Goal: Task Accomplishment & Management: Manage account settings

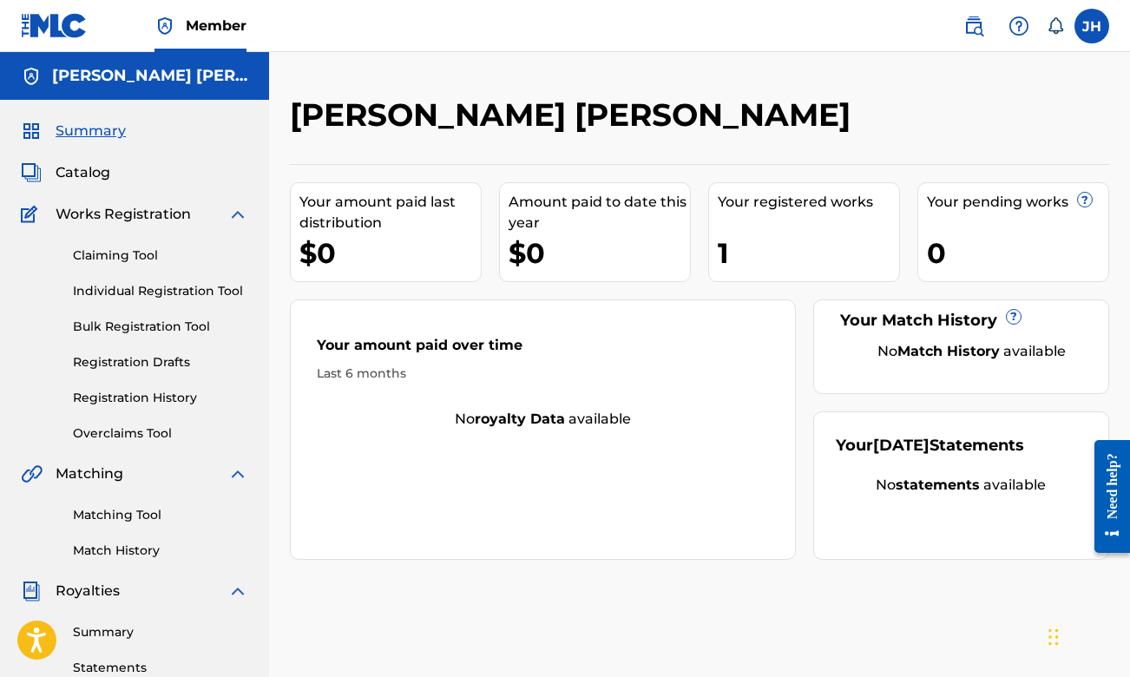
click at [95, 172] on span "Catalog" at bounding box center [83, 172] width 55 height 21
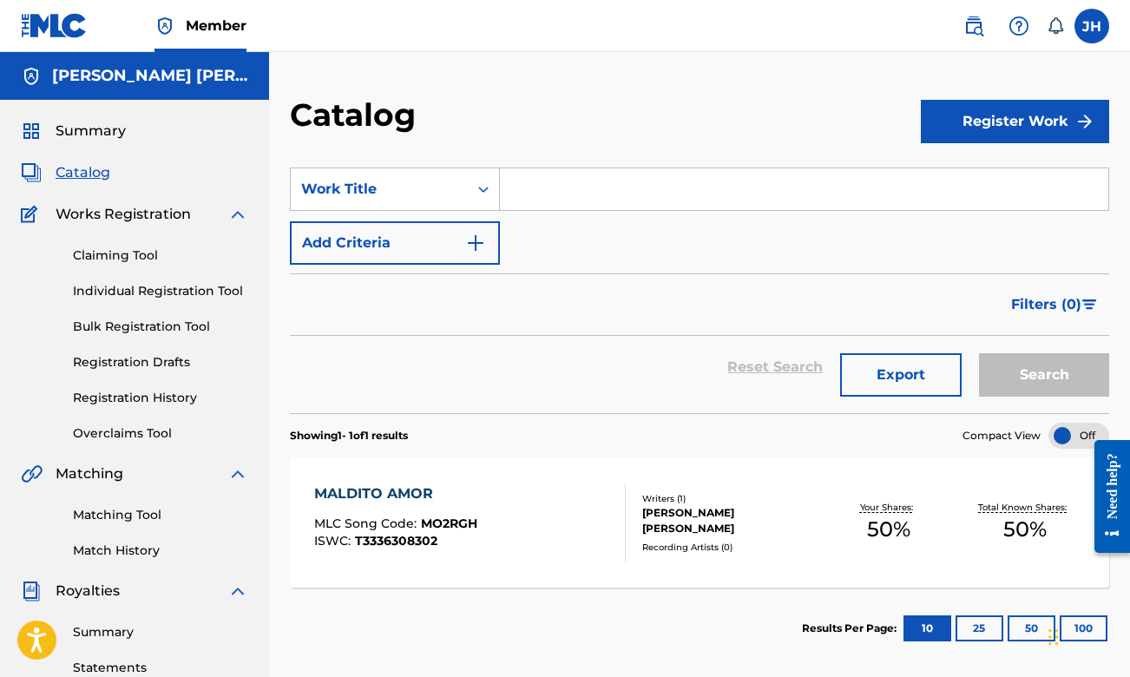
click at [553, 515] on div "MALDITO AMOR MLC Song Code : MO2RGH ISWC : T3336308302" at bounding box center [470, 522] width 312 height 78
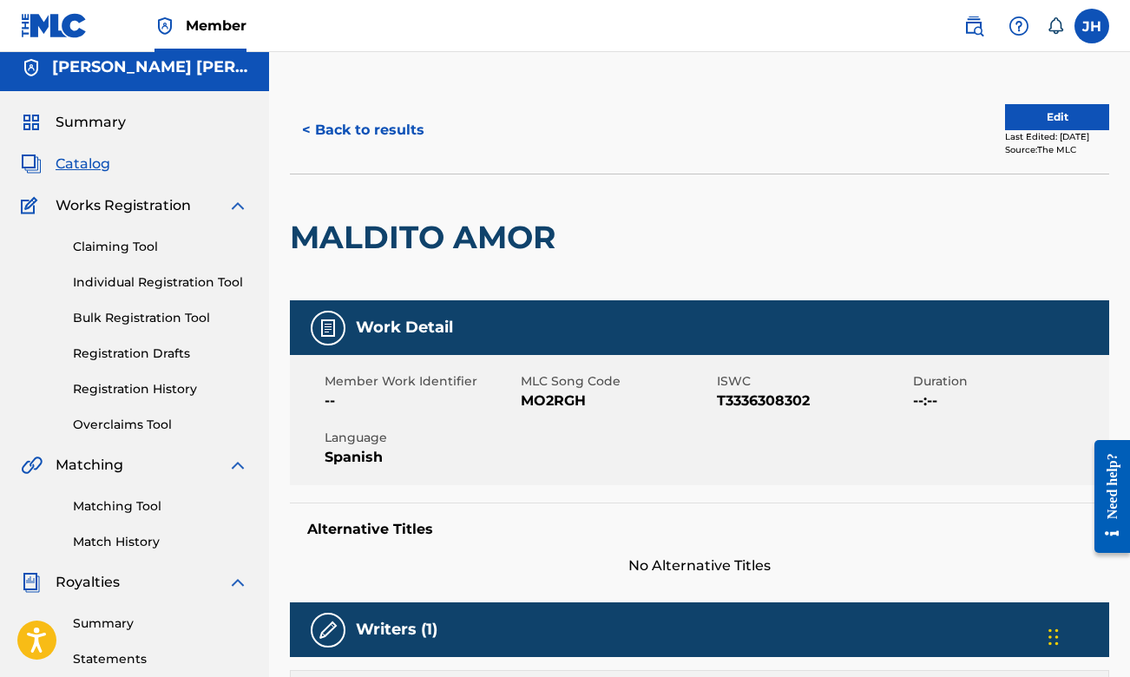
scroll to position [3, 0]
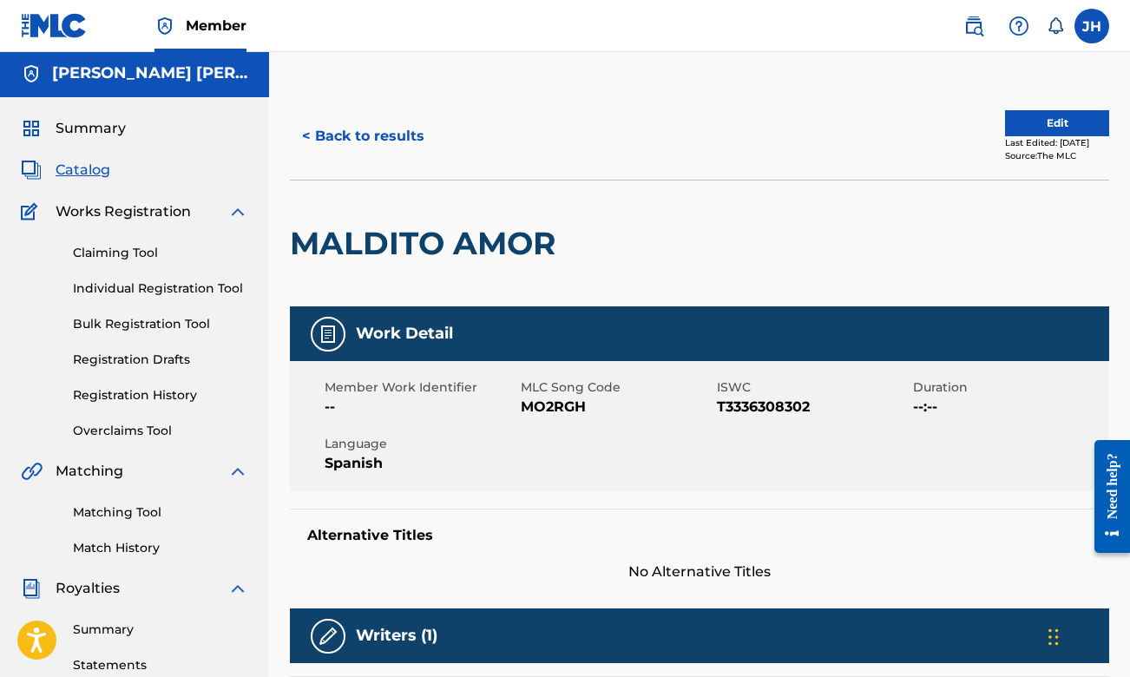
click at [1033, 115] on button "Edit" at bounding box center [1057, 123] width 104 height 26
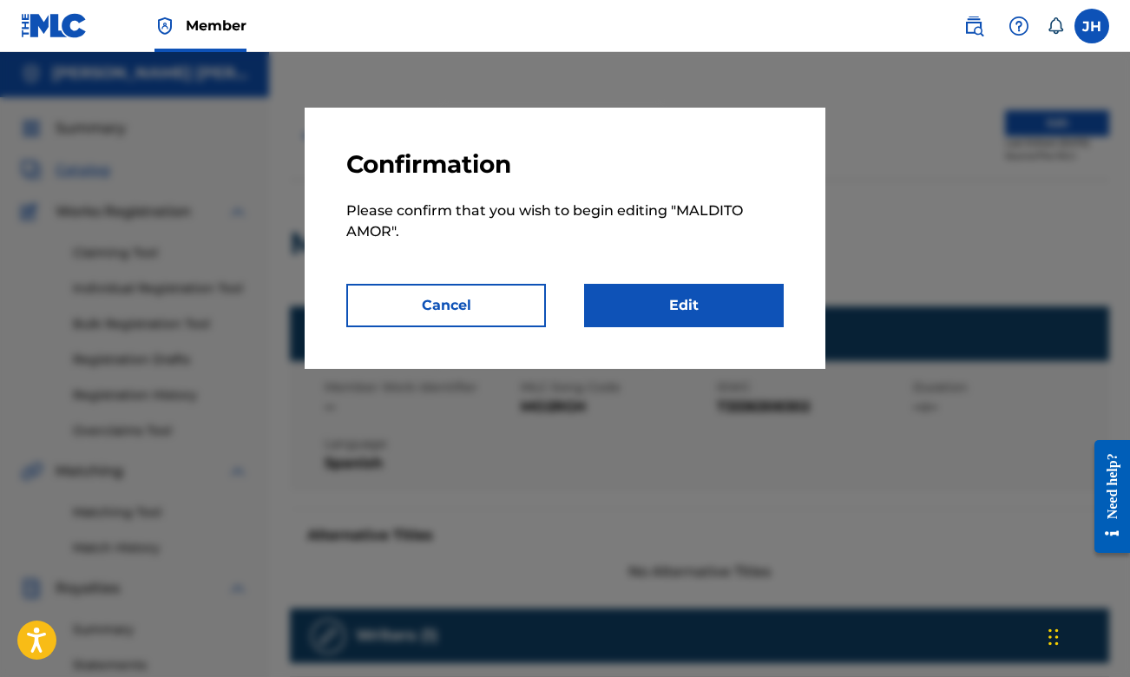
click at [722, 305] on link "Edit" at bounding box center [684, 305] width 200 height 43
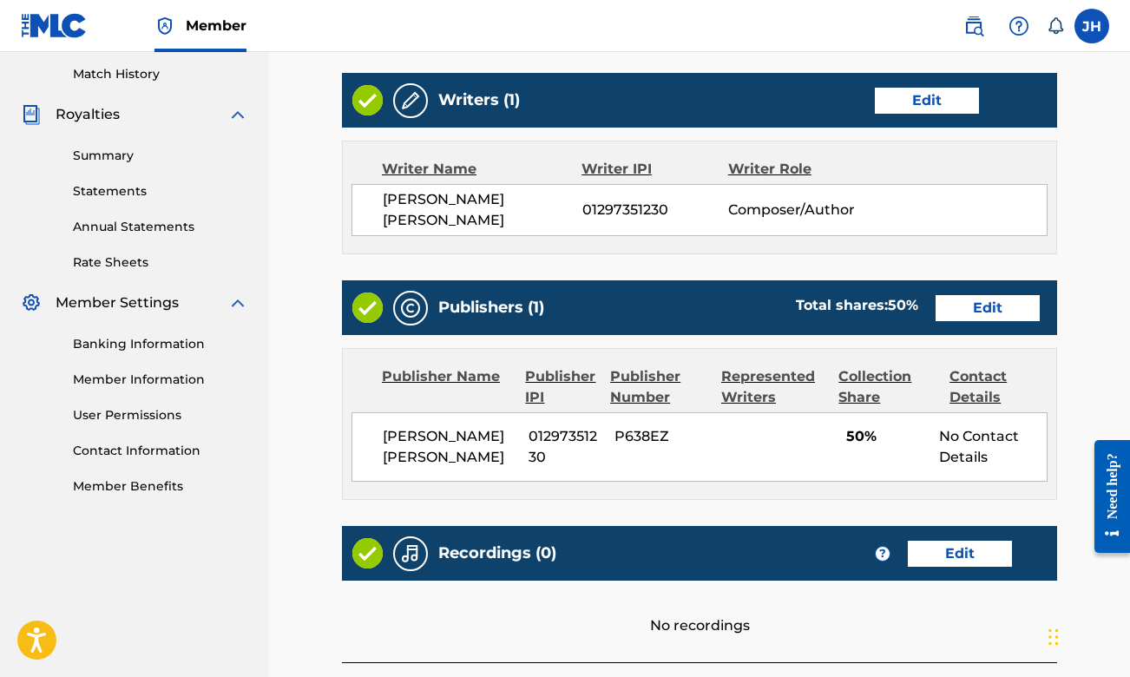
scroll to position [484, 0]
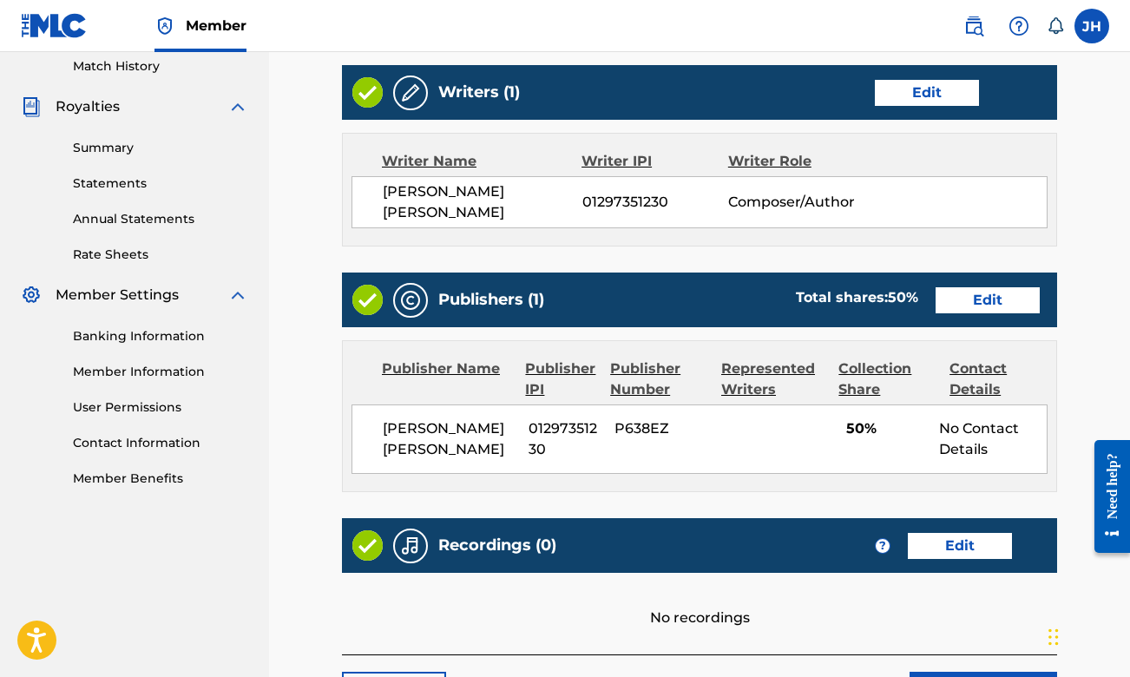
click at [976, 299] on link "Edit" at bounding box center [987, 300] width 104 height 26
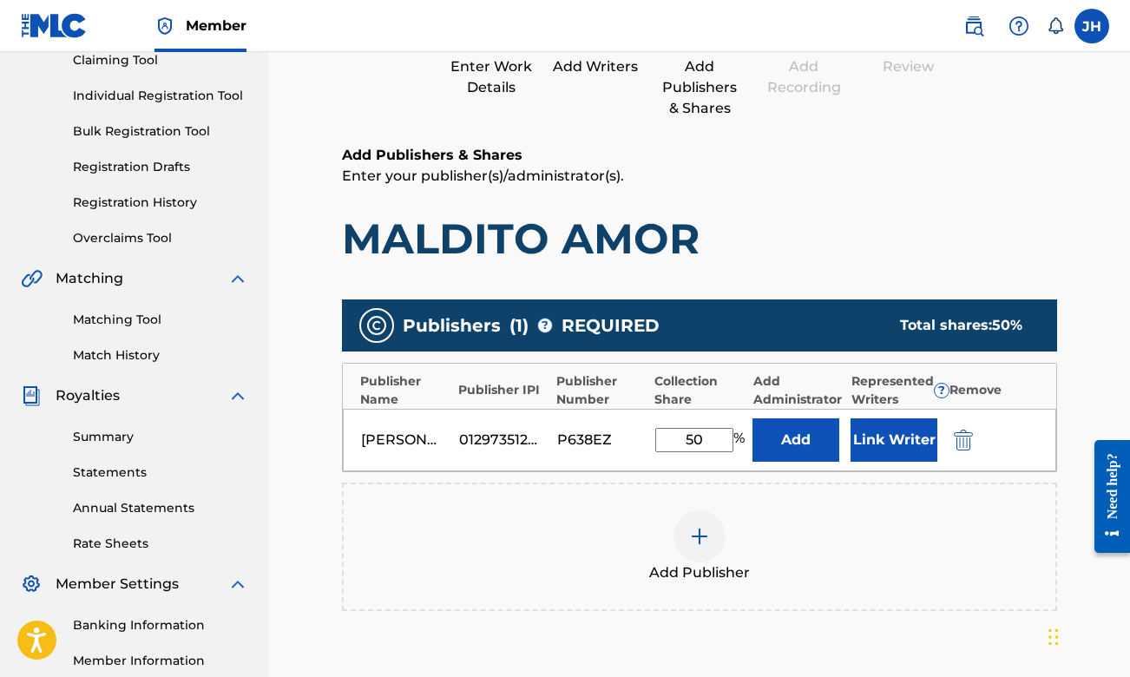
scroll to position [280, 0]
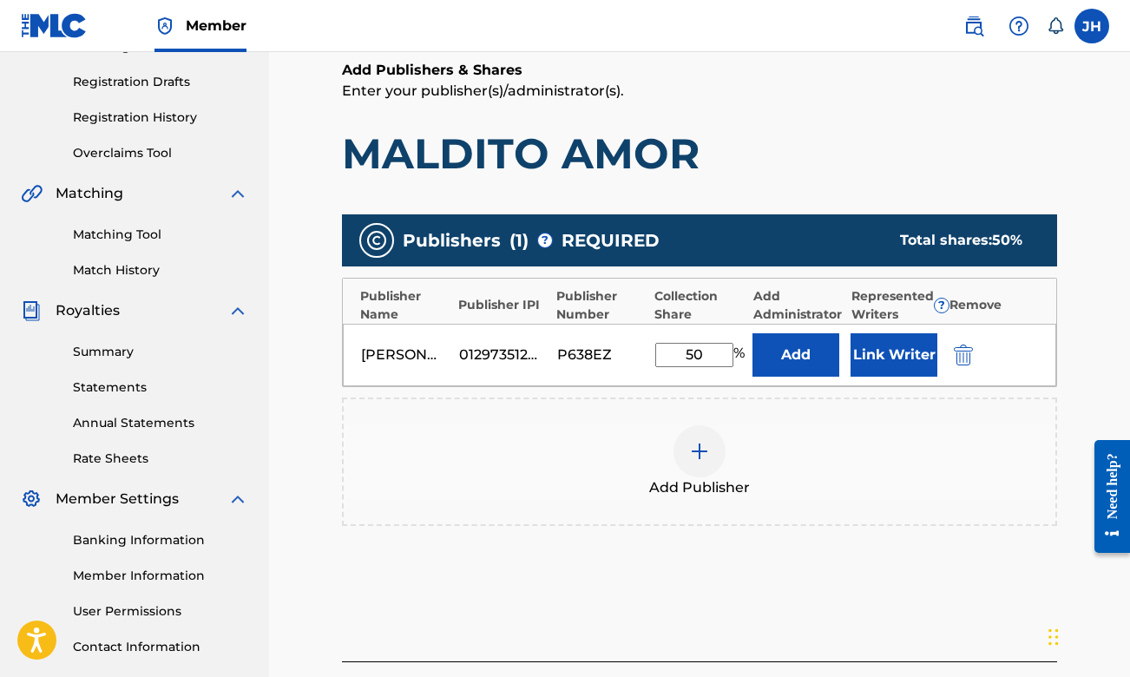
click at [706, 356] on input "50" at bounding box center [694, 355] width 78 height 24
type input "5"
type input "100"
click at [867, 352] on button "Link Writer" at bounding box center [893, 354] width 87 height 43
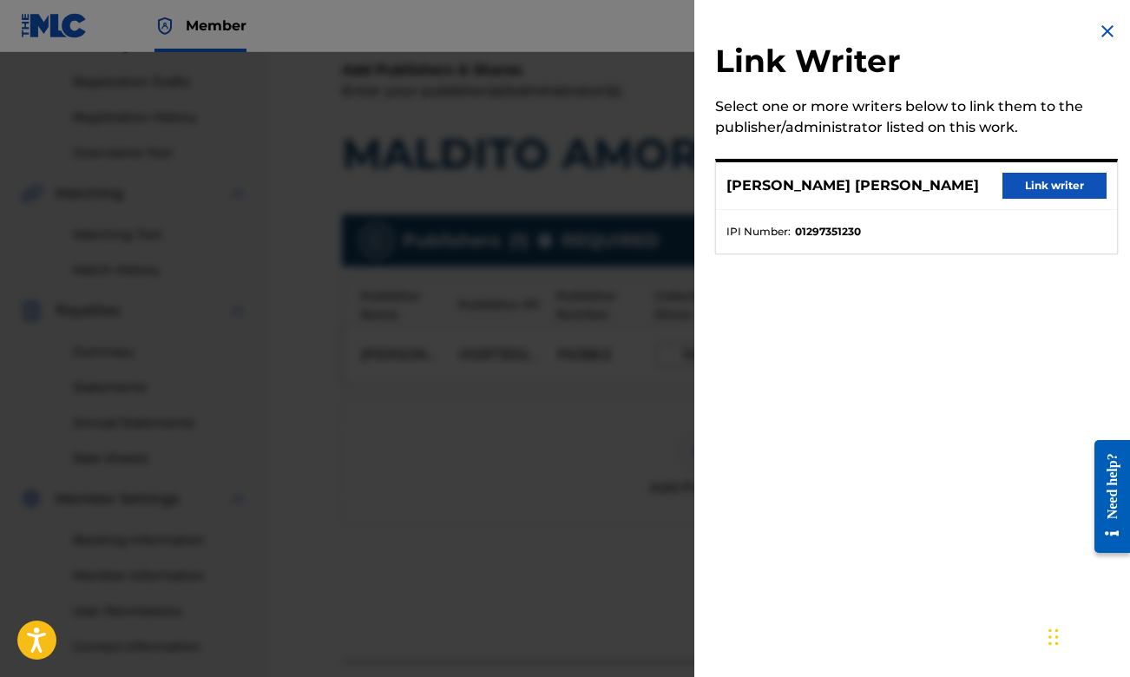
click at [1046, 179] on button "Link writer" at bounding box center [1054, 186] width 104 height 26
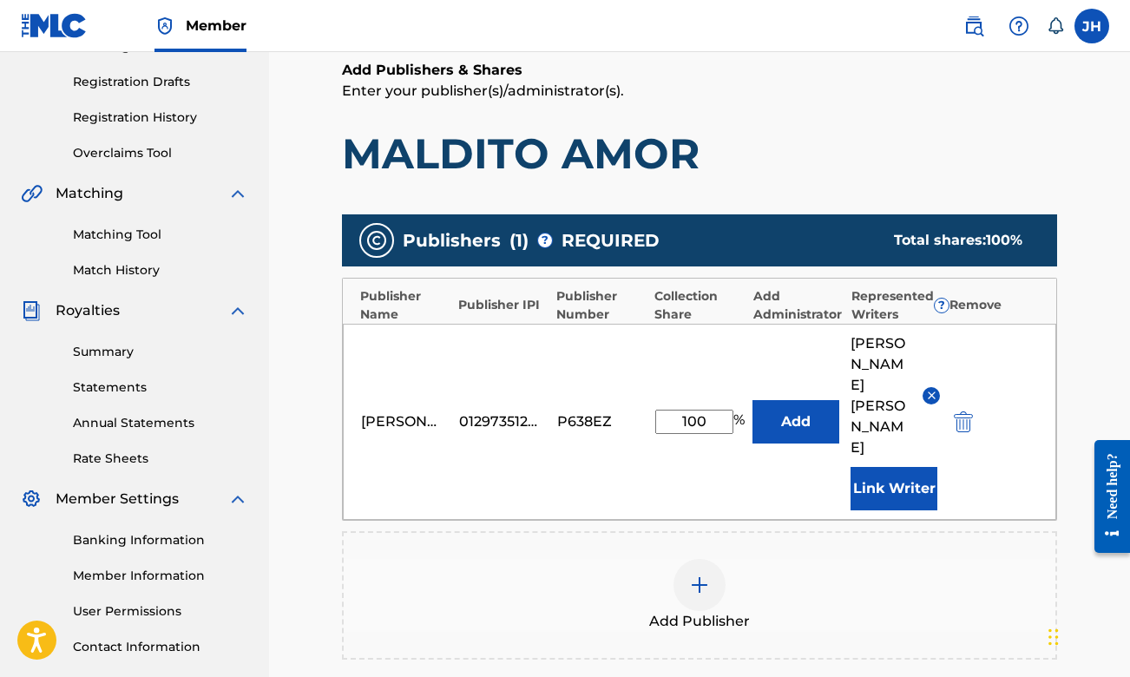
click at [805, 439] on button "Add" at bounding box center [795, 421] width 87 height 43
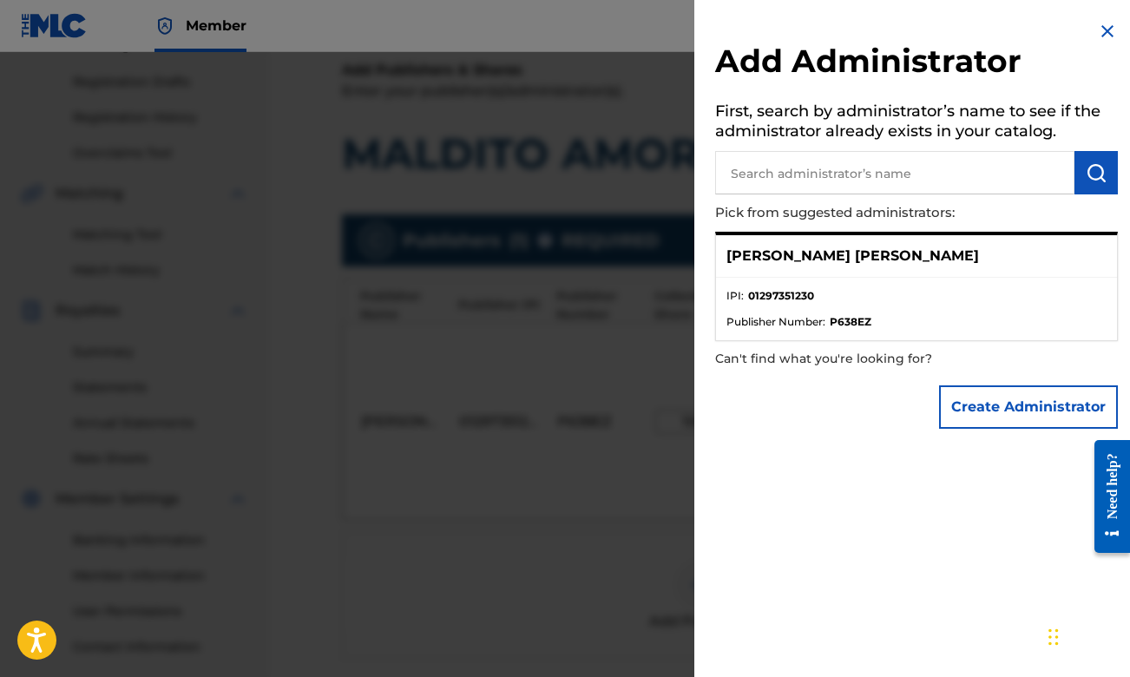
click at [1099, 35] on img at bounding box center [1107, 31] width 21 height 21
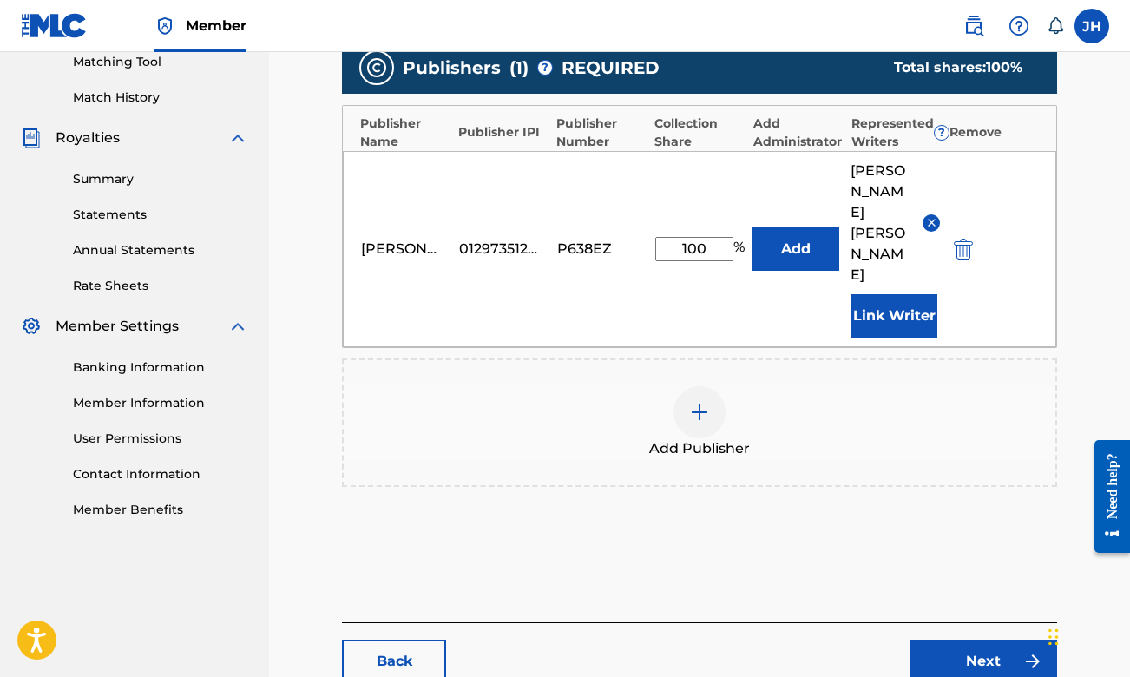
scroll to position [472, 0]
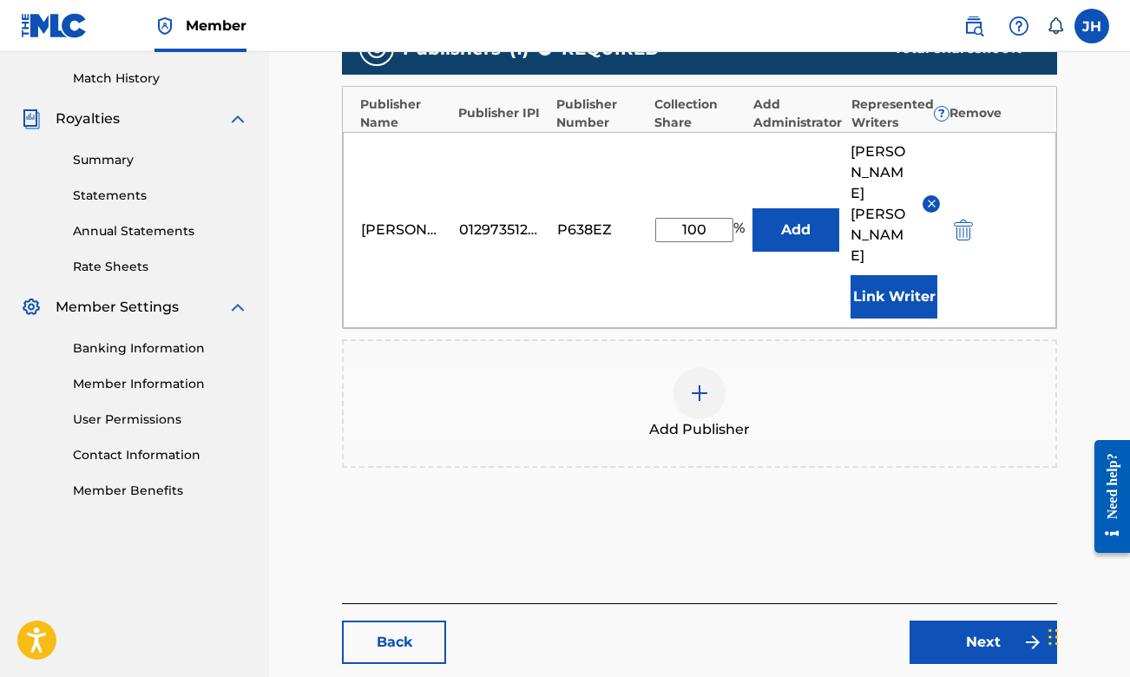
click at [961, 627] on link "Next" at bounding box center [983, 641] width 148 height 43
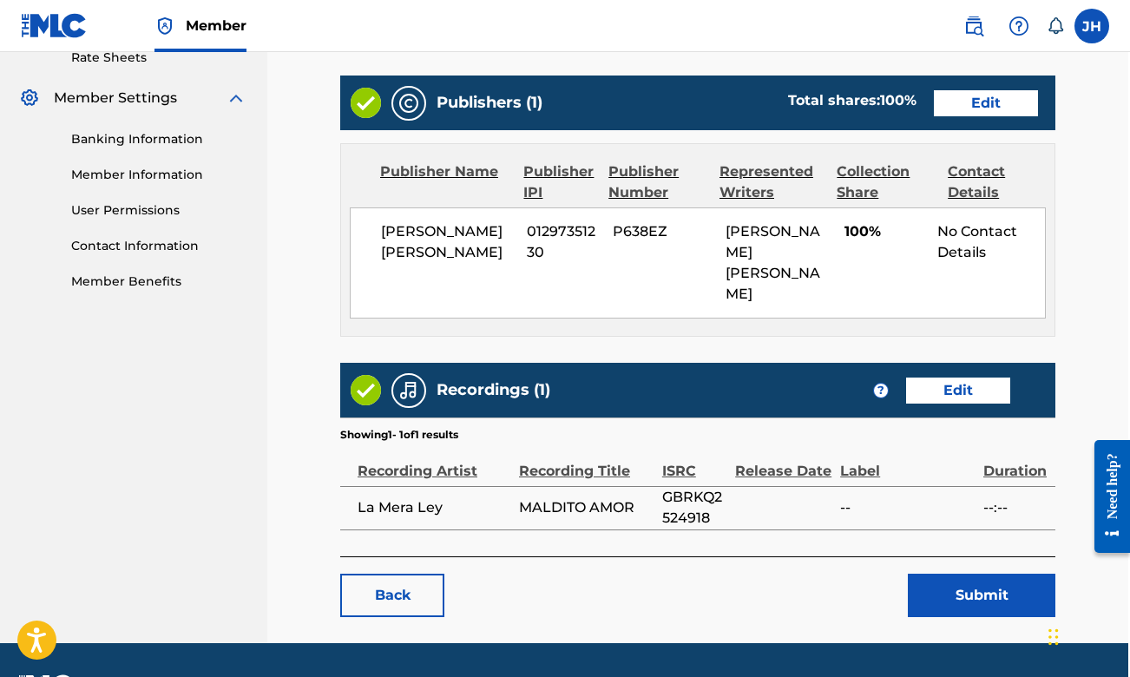
scroll to position [690, 2]
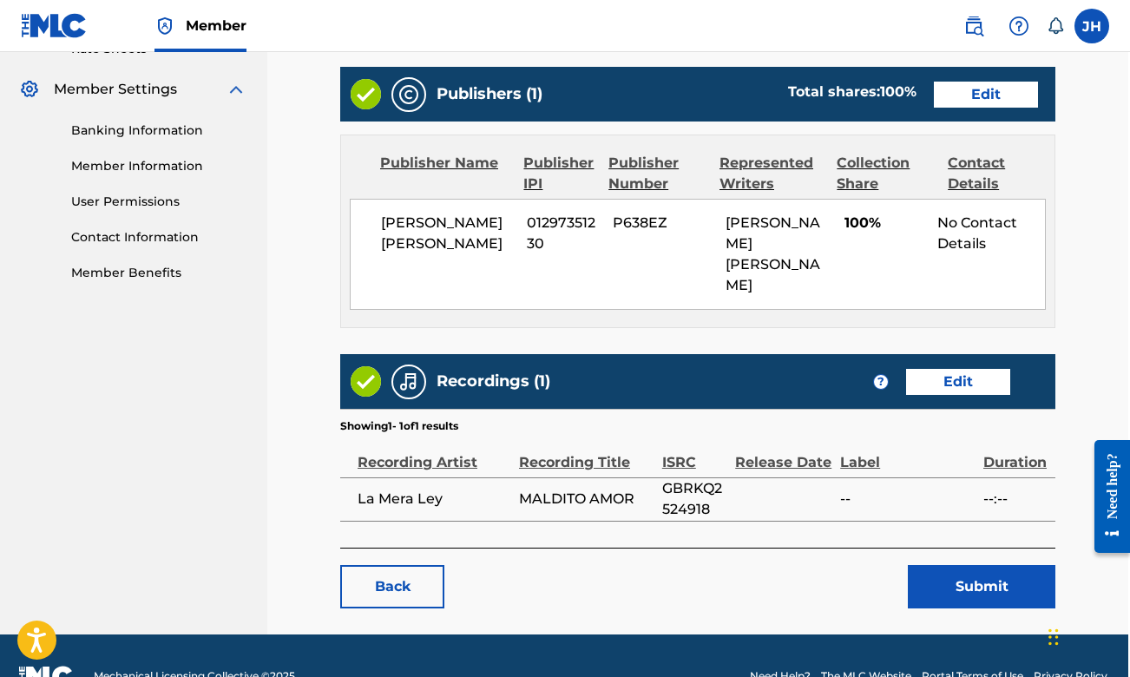
click at [974, 388] on link "Edit" at bounding box center [958, 382] width 104 height 26
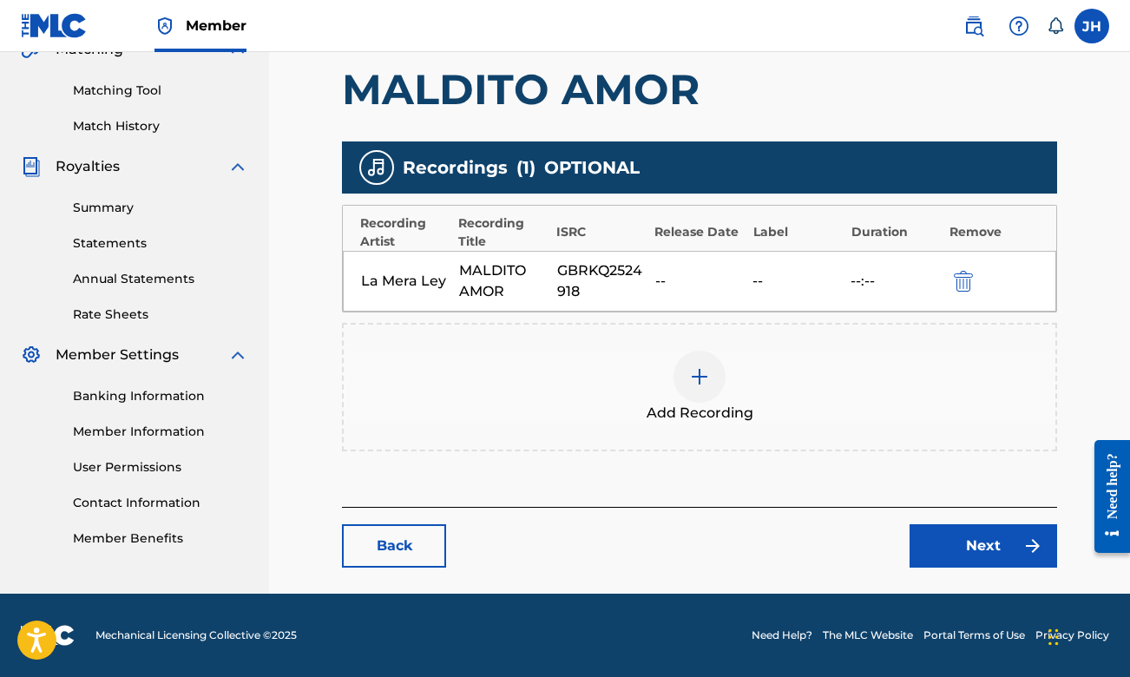
scroll to position [424, 0]
click at [946, 558] on link "Next" at bounding box center [983, 545] width 148 height 43
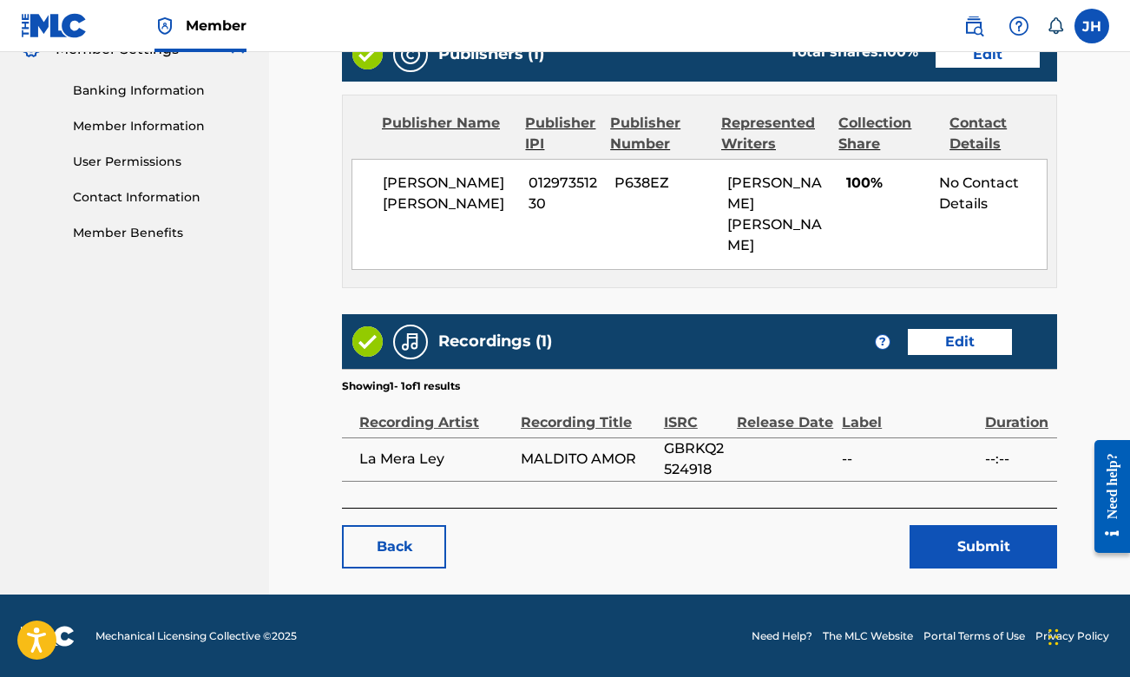
scroll to position [729, 0]
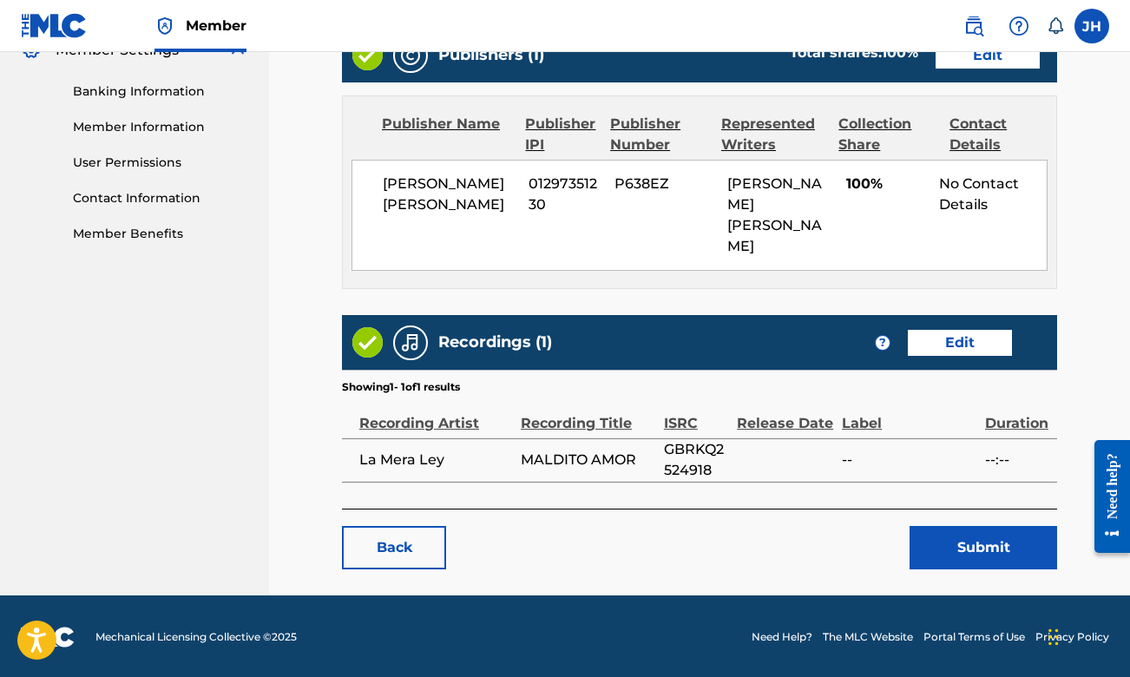
click at [949, 526] on button "Submit" at bounding box center [983, 547] width 148 height 43
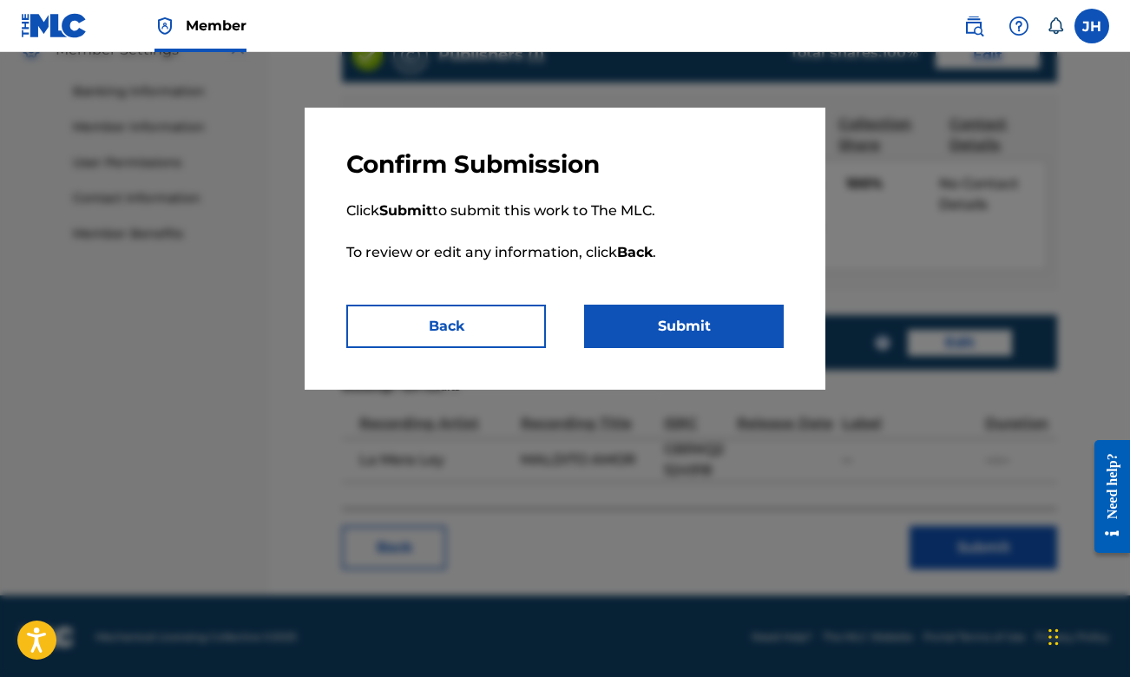
click at [747, 321] on button "Submit" at bounding box center [684, 326] width 200 height 43
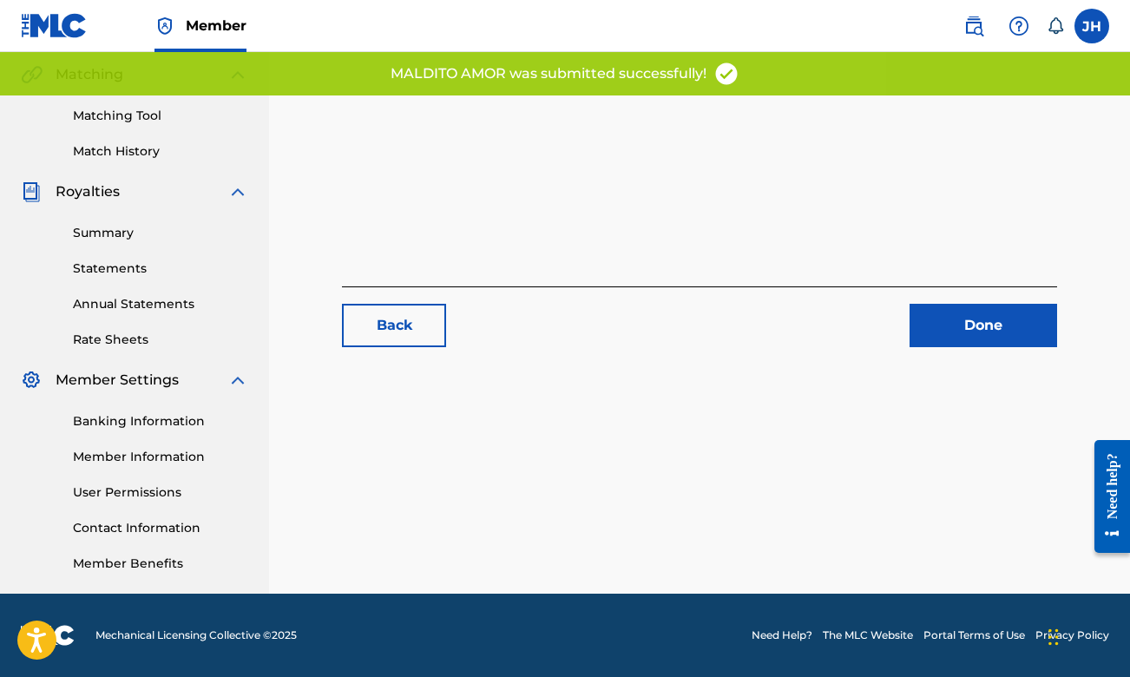
scroll to position [399, 0]
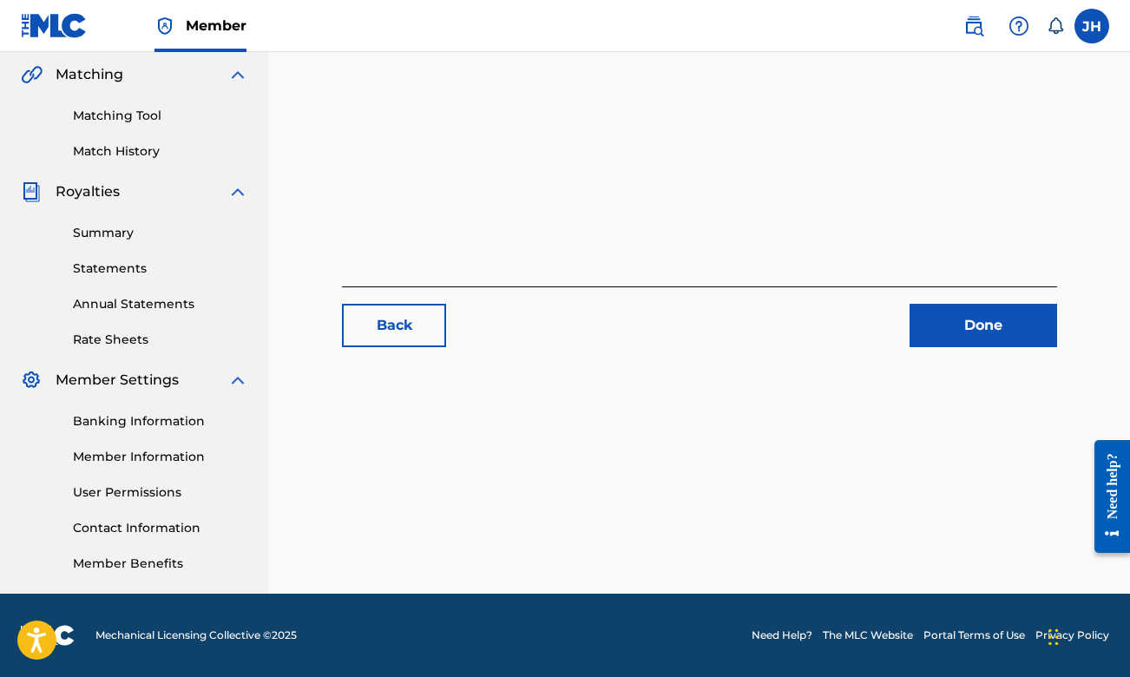
click at [976, 327] on link "Done" at bounding box center [983, 325] width 148 height 43
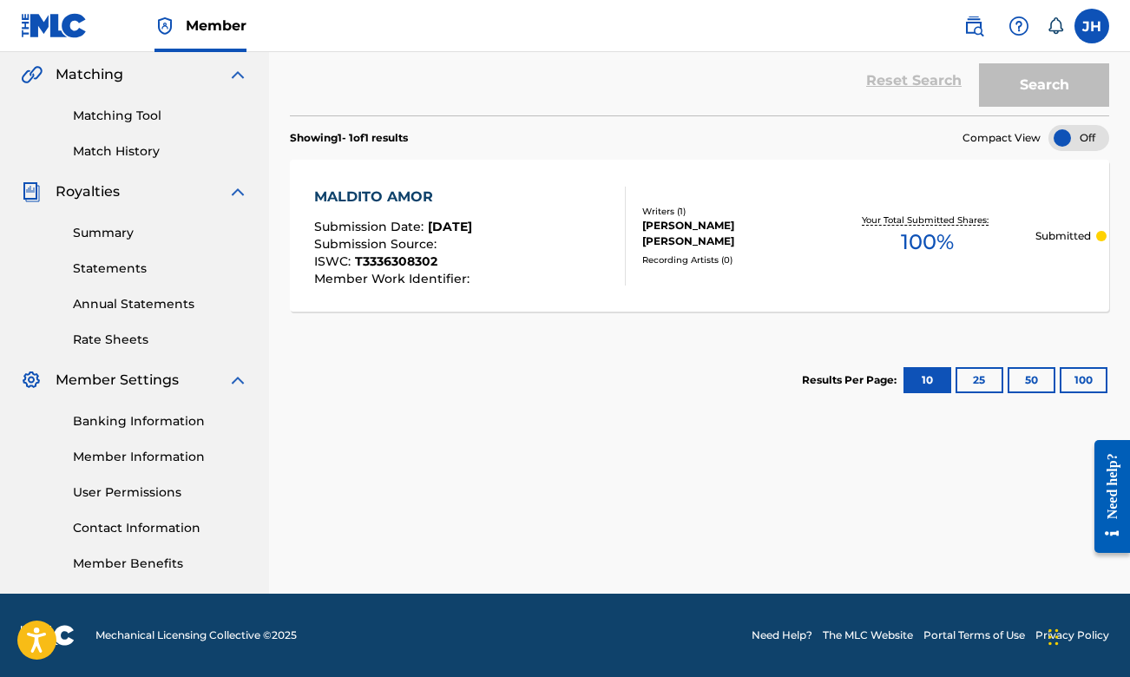
scroll to position [399, 0]
click at [199, 420] on link "Banking Information" at bounding box center [160, 421] width 175 height 18
